Goal: Information Seeking & Learning: Learn about a topic

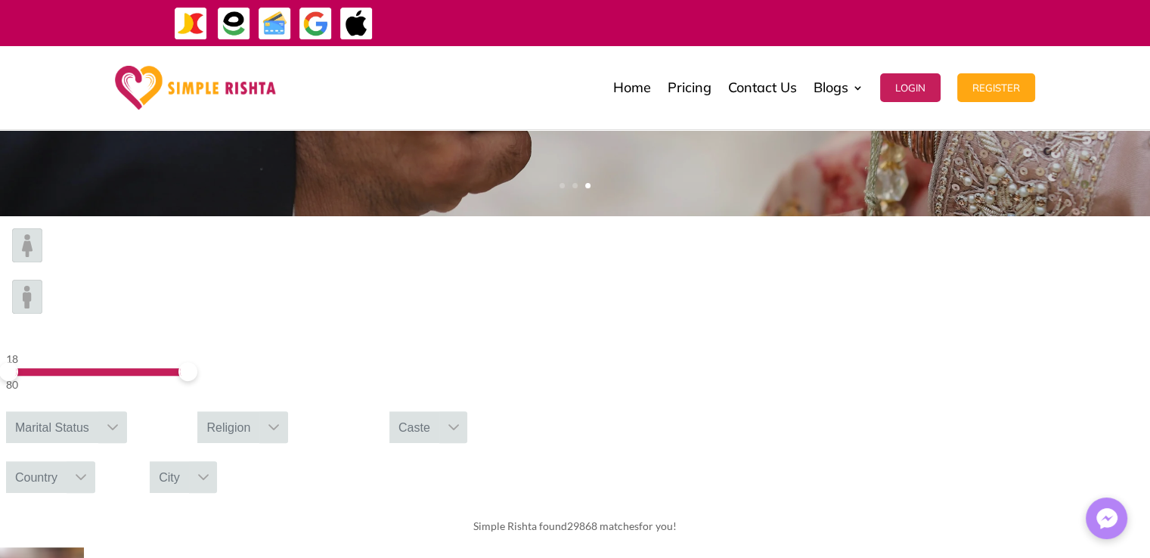
scroll to position [378, 0]
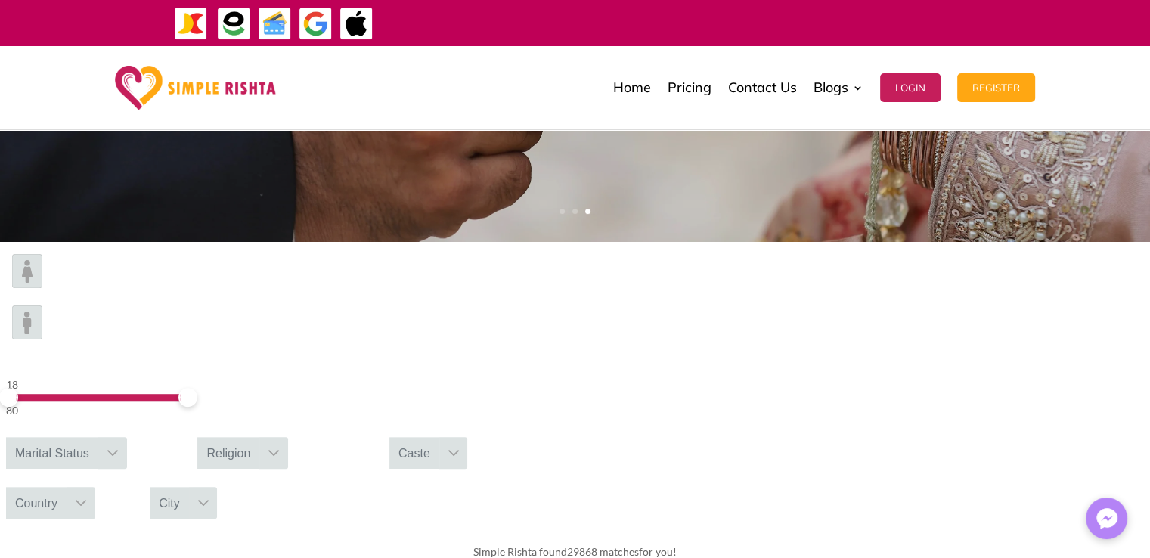
click at [42, 306] on img at bounding box center [27, 323] width 30 height 34
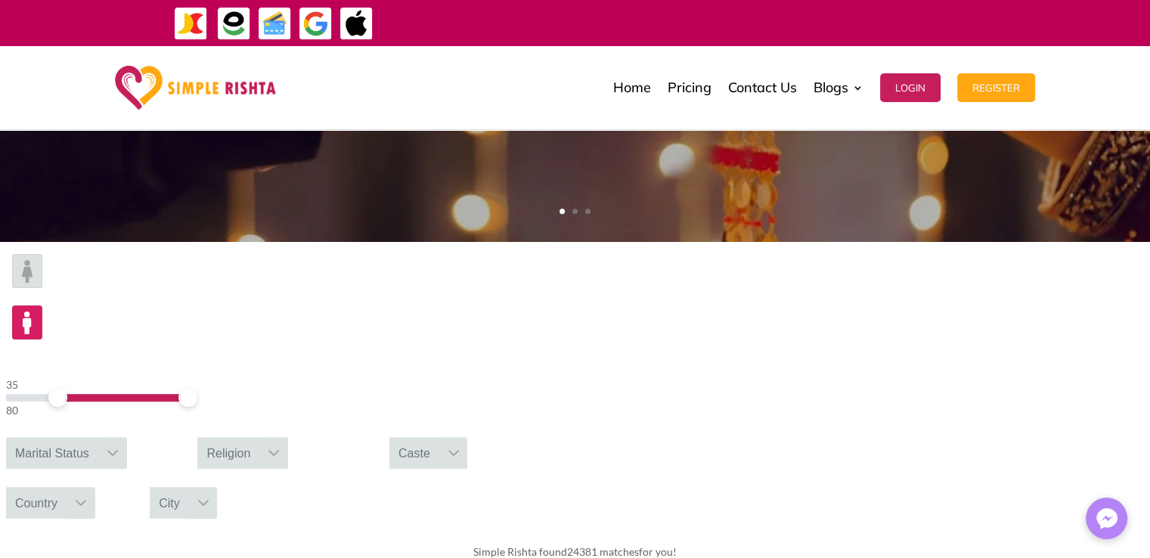
drag, startPoint x: 199, startPoint y: 297, endPoint x: 219, endPoint y: 299, distance: 19.7
click at [67, 388] on span at bounding box center [57, 397] width 19 height 19
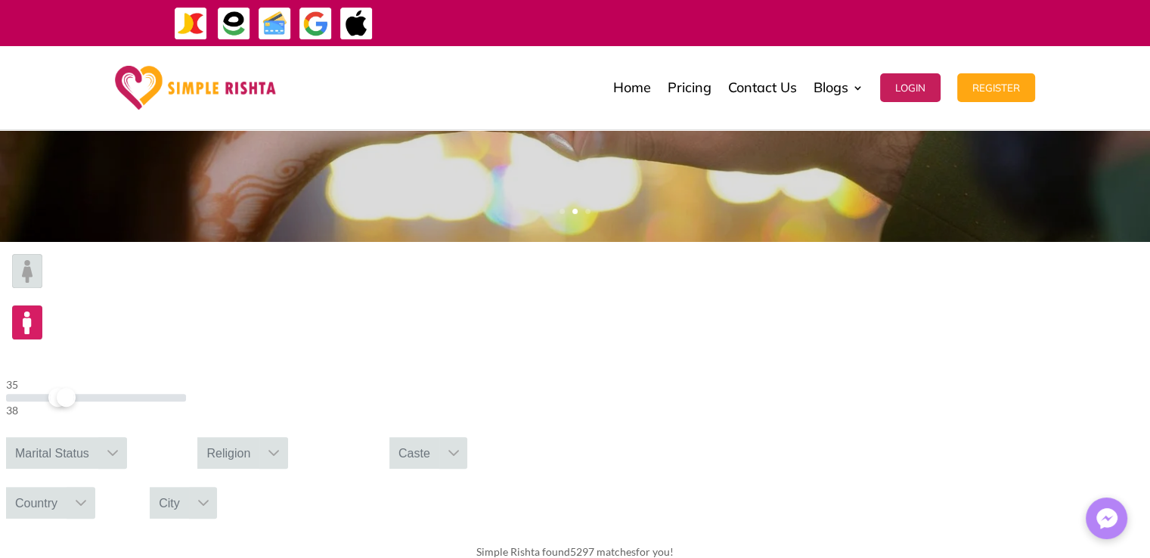
drag, startPoint x: 280, startPoint y: 298, endPoint x: 223, endPoint y: 297, distance: 56.7
click at [76, 388] on span at bounding box center [66, 397] width 19 height 19
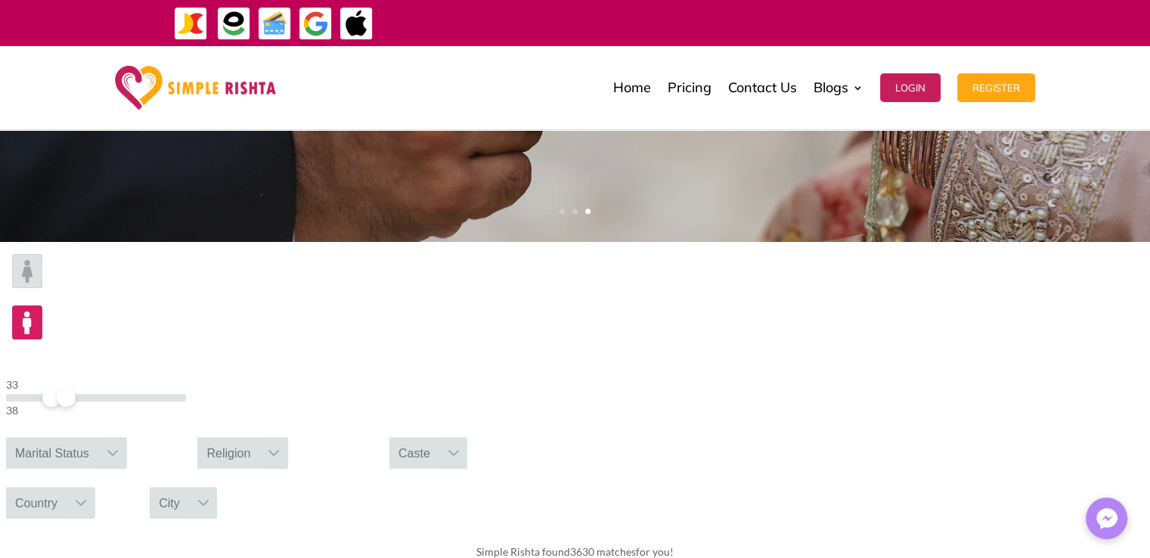
click at [98, 437] on div "Marital Status" at bounding box center [52, 453] width 92 height 32
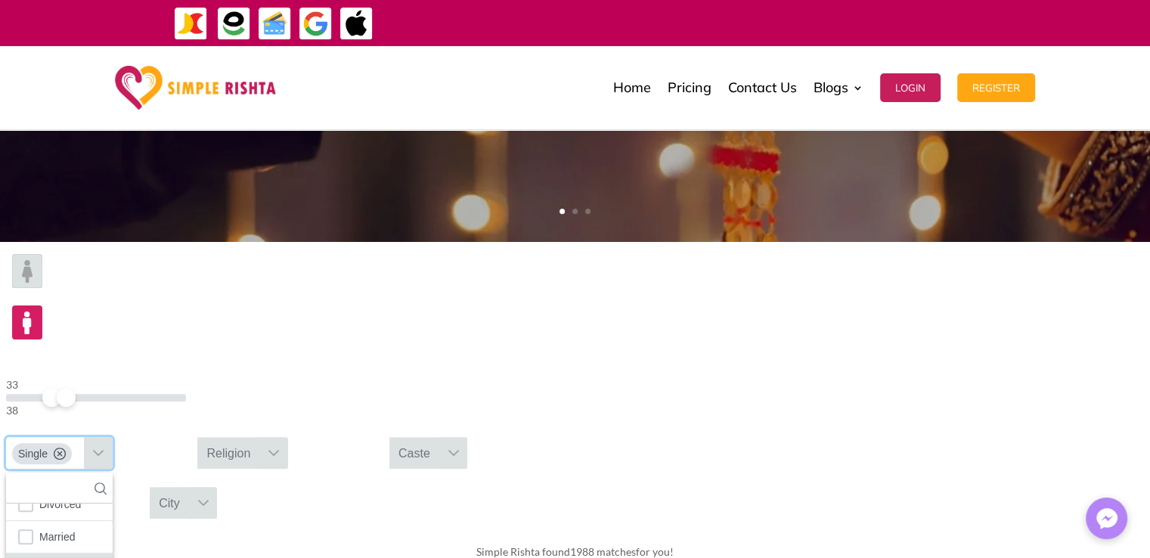
scroll to position [23, 0]
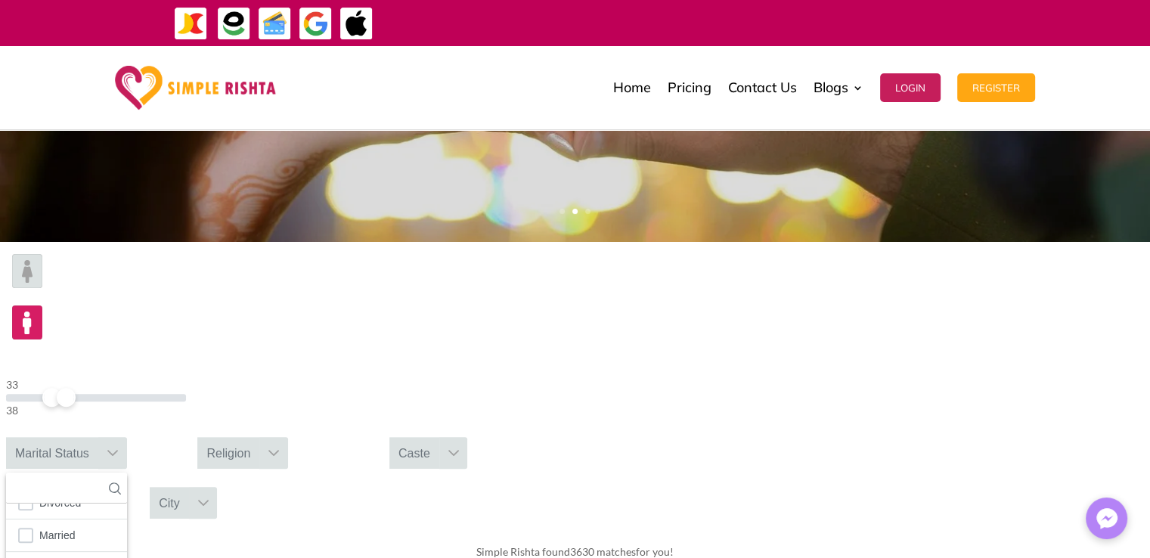
click at [595, 343] on div "33 38 Single 5 results are available Divorced Married Separated Single Widower …" at bounding box center [575, 387] width 1150 height 290
click at [259, 437] on div "Religion" at bounding box center [228, 453] width 62 height 32
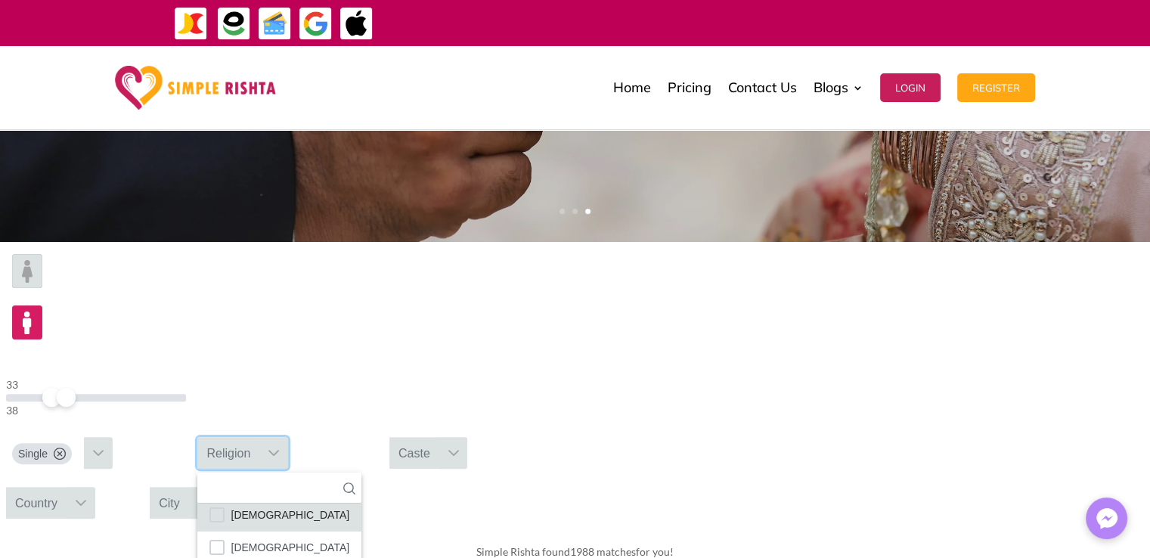
scroll to position [88, 0]
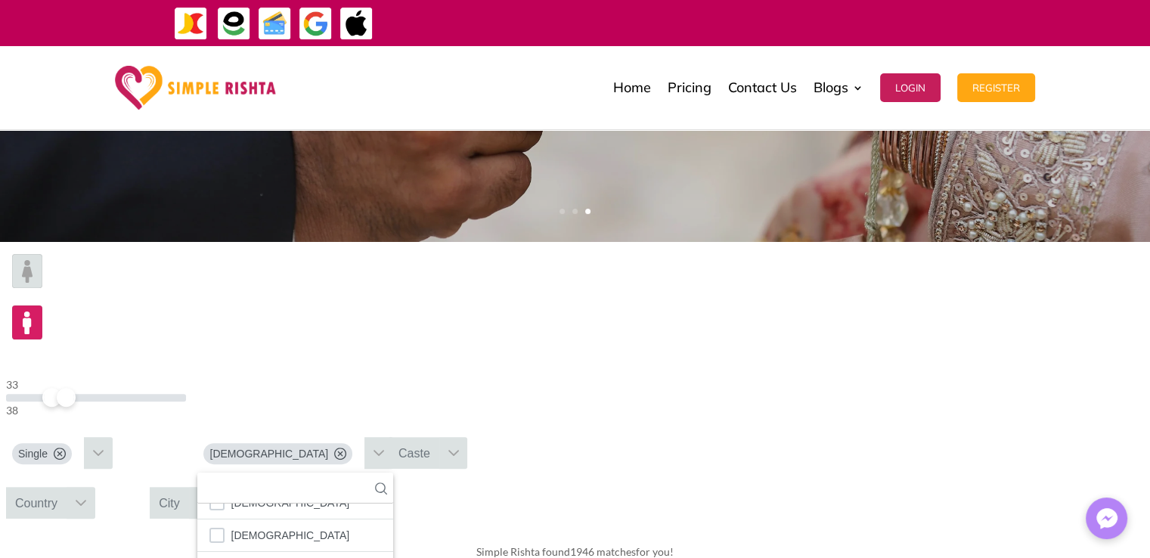
click at [439, 437] on div "Caste" at bounding box center [414, 453] width 50 height 32
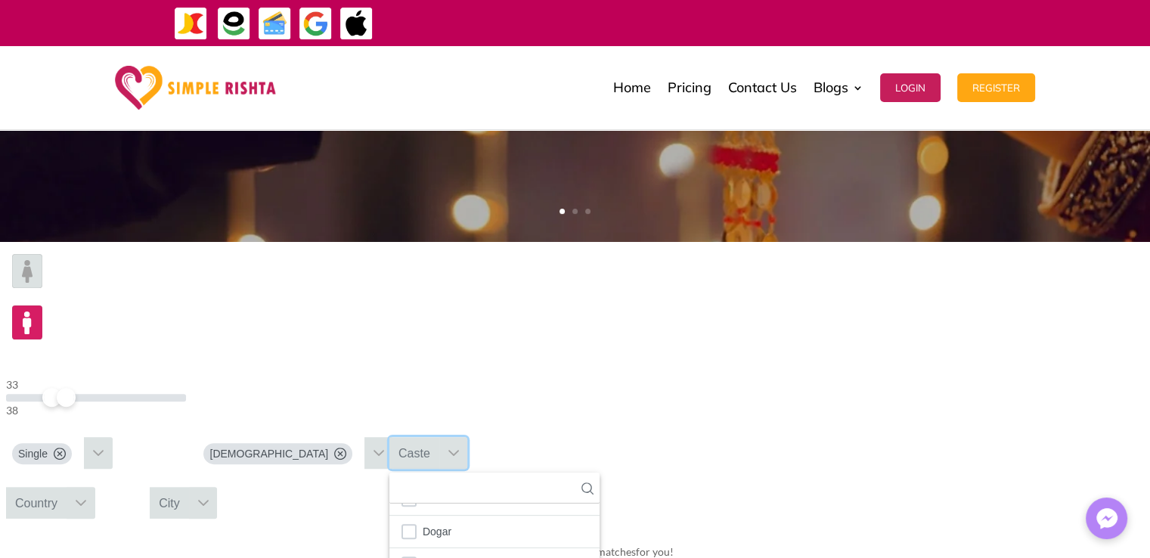
scroll to position [832, 0]
click at [67, 487] on div "Country" at bounding box center [36, 503] width 61 height 32
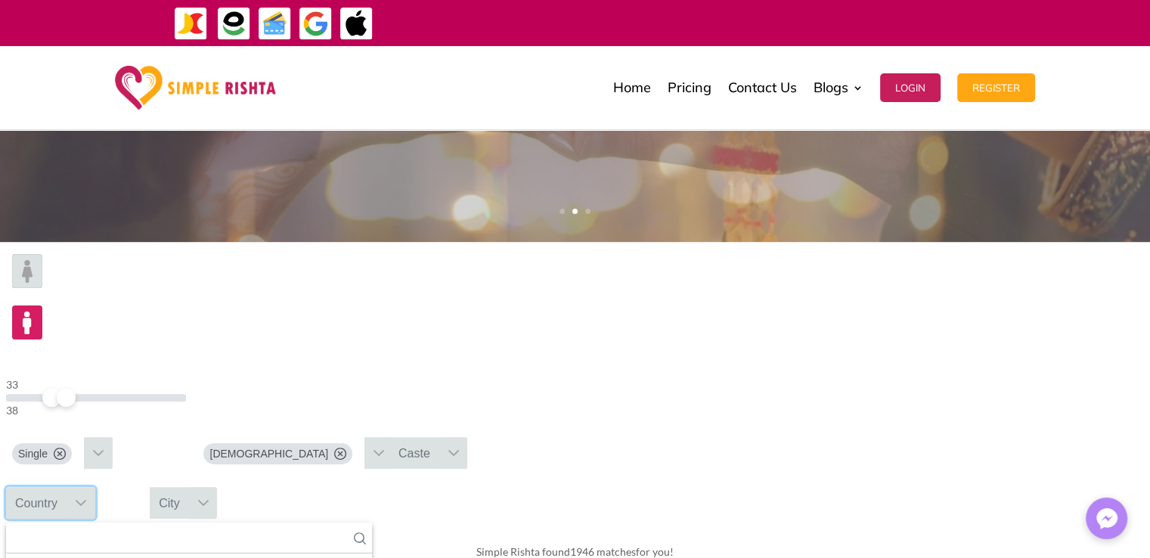
scroll to position [15, 2]
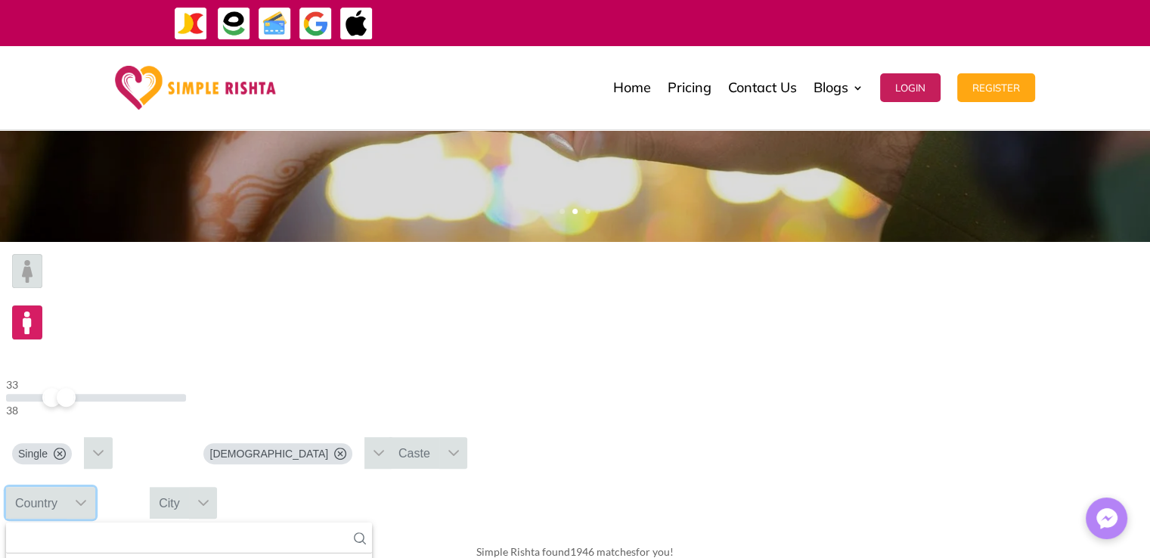
click at [366, 532] on icon at bounding box center [360, 538] width 12 height 12
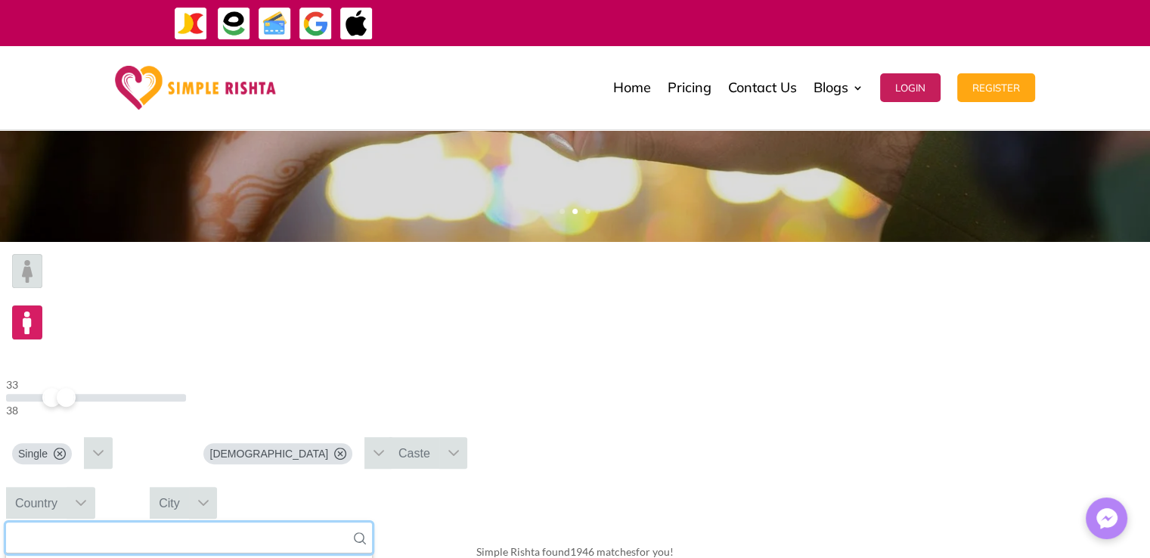
click at [372, 523] on input "text" at bounding box center [189, 538] width 366 height 31
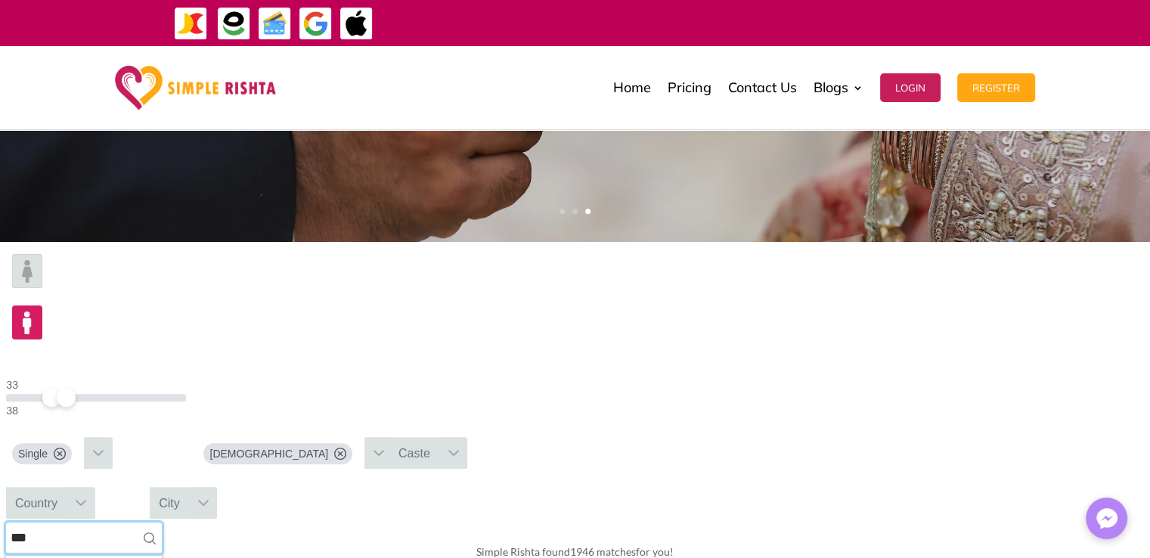
type input "***"
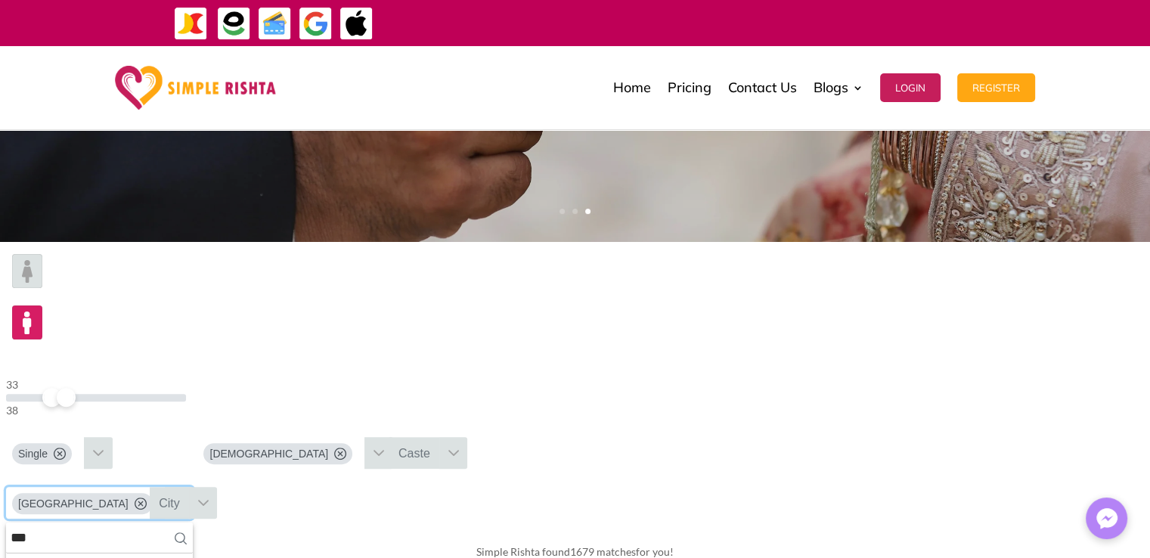
click at [189, 487] on div "City" at bounding box center [169, 503] width 39 height 32
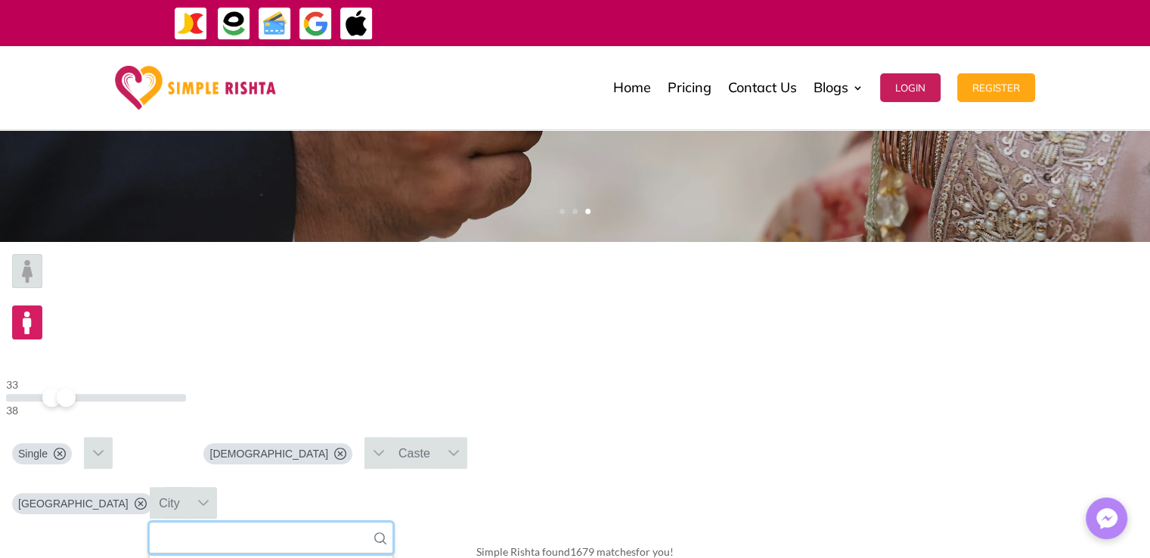
click at [393, 523] on input "text" at bounding box center [271, 538] width 243 height 31
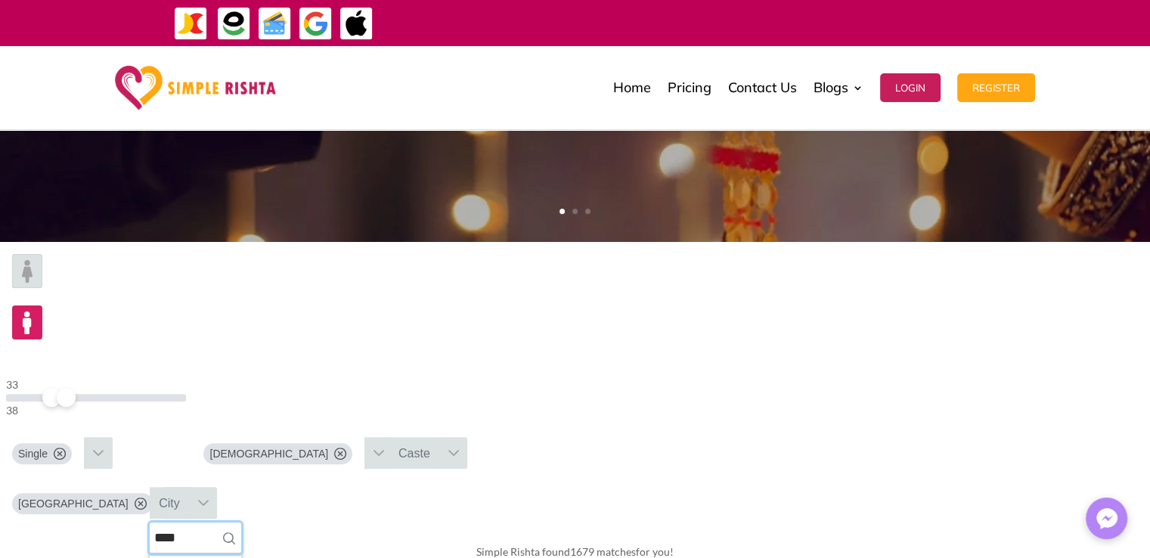
type input "****"
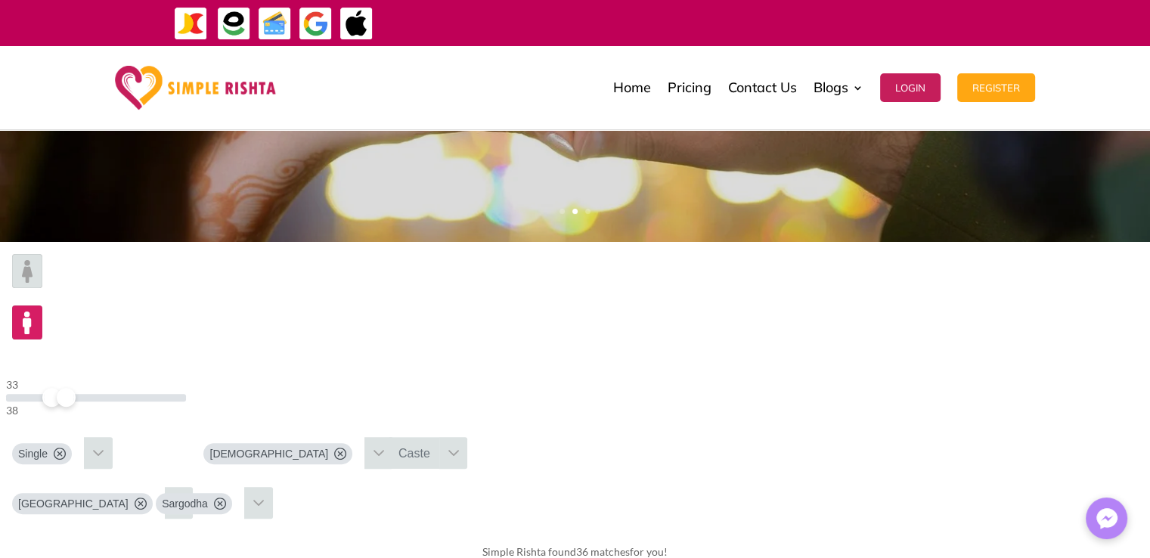
scroll to position [378, 0]
click at [42, 288] on img at bounding box center [27, 271] width 30 height 34
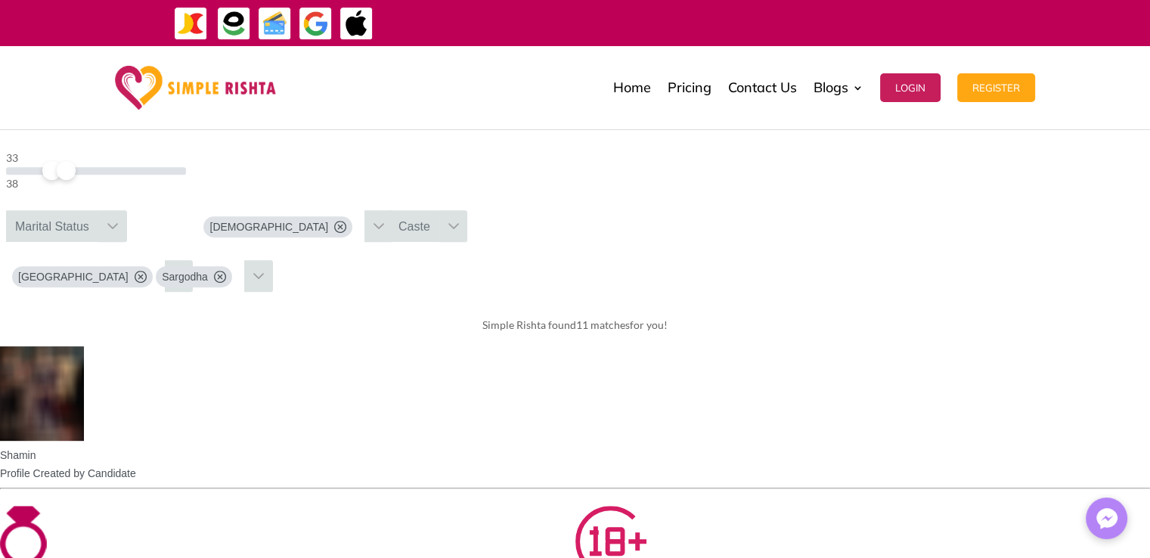
scroll to position [681, 0]
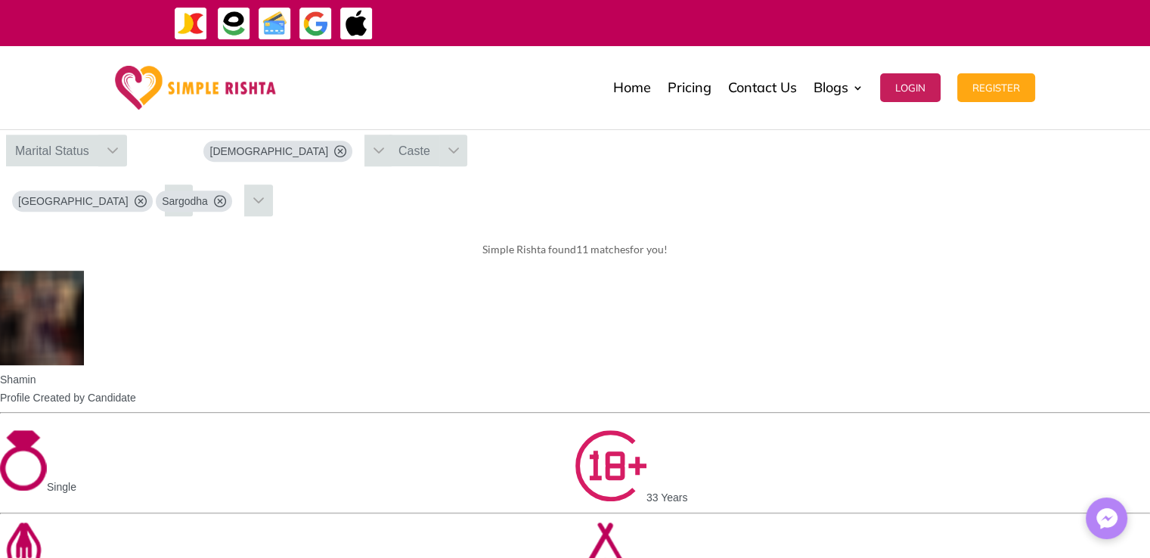
drag, startPoint x: 681, startPoint y: 458, endPoint x: 662, endPoint y: 458, distance: 18.9
